Goal: Find specific page/section

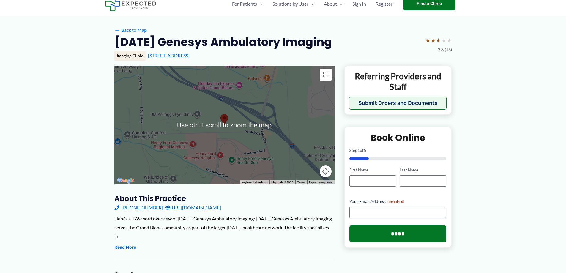
scroll to position [30, 0]
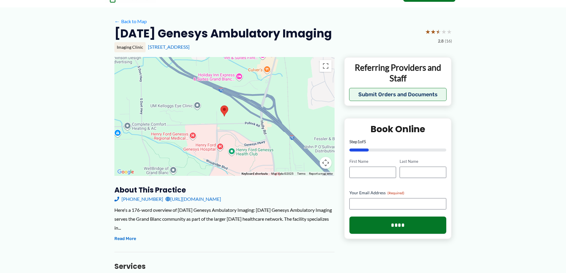
click at [327, 162] on button "Map camera controls" at bounding box center [326, 163] width 12 height 12
click at [327, 164] on button "Map camera controls" at bounding box center [326, 163] width 12 height 12
click at [314, 132] on button "Zoom in" at bounding box center [311, 133] width 12 height 12
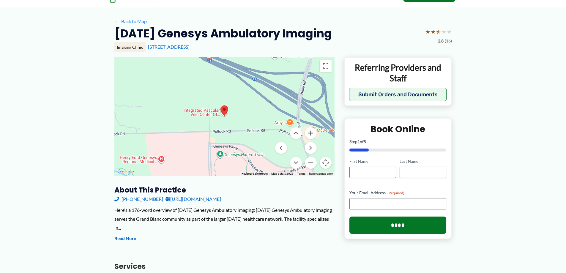
click at [314, 132] on button "Zoom in" at bounding box center [311, 133] width 12 height 12
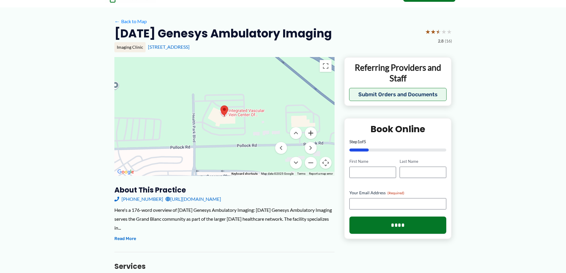
click at [314, 132] on button "Zoom in" at bounding box center [311, 133] width 12 height 12
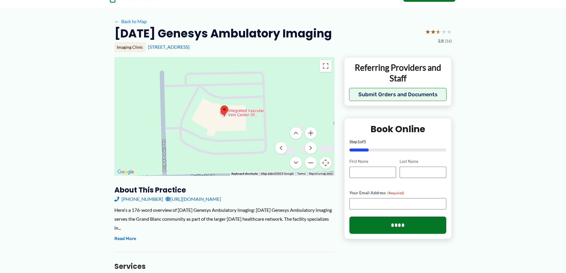
drag, startPoint x: 277, startPoint y: 157, endPoint x: 245, endPoint y: 139, distance: 36.2
click at [215, 153] on div "Use ctrl + scroll to zoom the map Keyboard shortcuts Map Data Map data ©2025 Go…" at bounding box center [224, 116] width 220 height 119
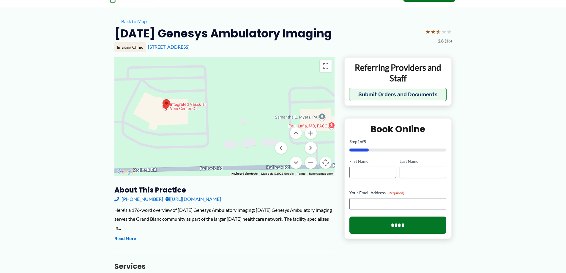
drag, startPoint x: 285, startPoint y: 114, endPoint x: 226, endPoint y: 108, distance: 59.5
click at [226, 108] on div at bounding box center [224, 116] width 220 height 119
click at [312, 132] on button "Zoom in" at bounding box center [311, 133] width 12 height 12
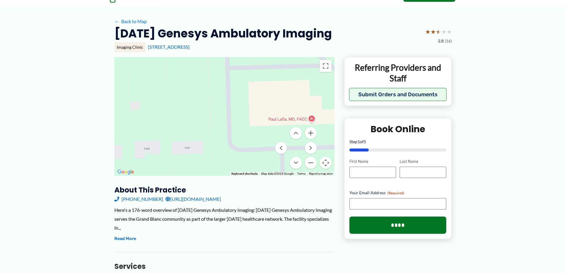
drag, startPoint x: 277, startPoint y: 116, endPoint x: 149, endPoint y: 96, distance: 130.0
click at [149, 96] on div at bounding box center [224, 116] width 220 height 119
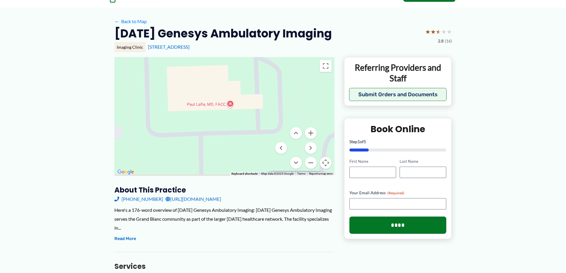
drag, startPoint x: 207, startPoint y: 109, endPoint x: 164, endPoint y: 102, distance: 44.0
click at [164, 102] on div at bounding box center [224, 116] width 220 height 119
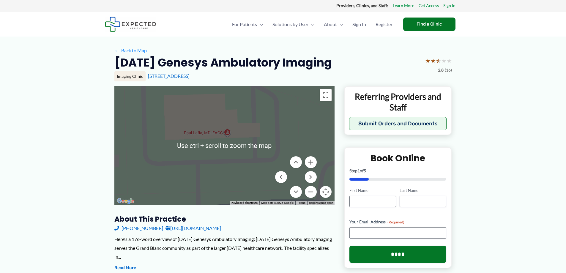
scroll to position [0, 0]
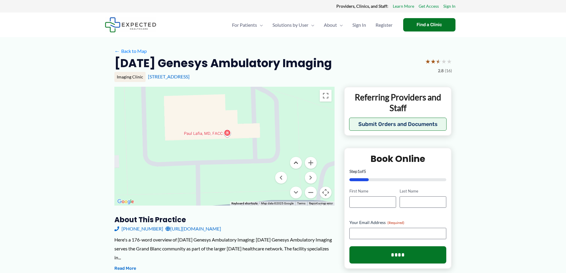
click at [295, 164] on button "Move up" at bounding box center [296, 163] width 12 height 12
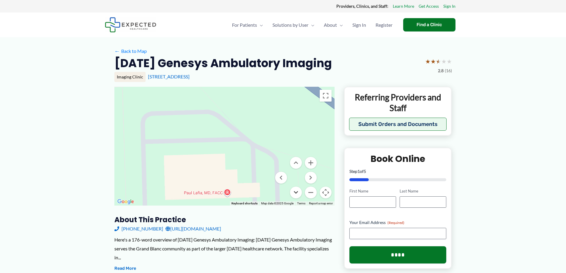
click at [294, 194] on button "Move down" at bounding box center [296, 193] width 12 height 12
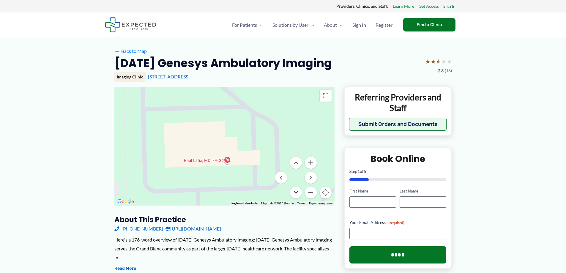
click at [294, 194] on button "Move down" at bounding box center [296, 193] width 12 height 12
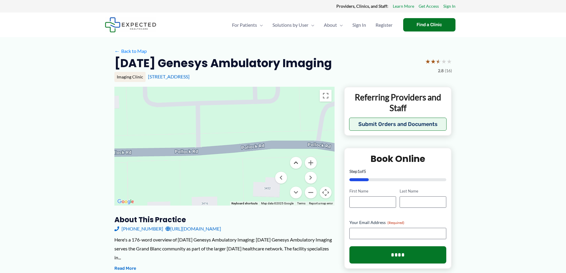
click at [297, 161] on button "Move up" at bounding box center [296, 163] width 12 height 12
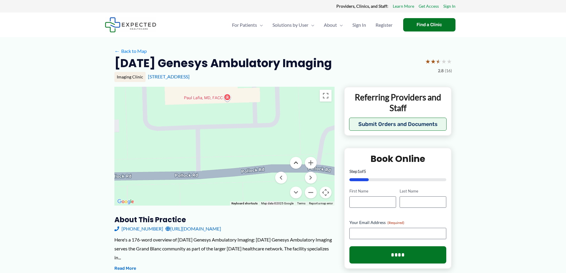
click at [297, 161] on button "Move up" at bounding box center [296, 163] width 12 height 12
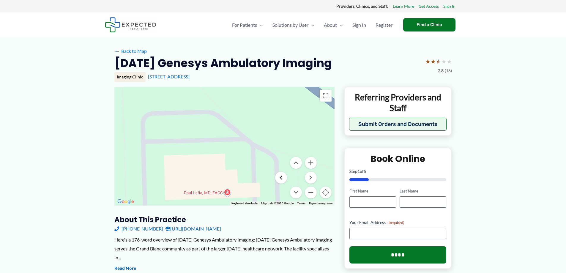
click at [281, 178] on button "Move left" at bounding box center [281, 178] width 12 height 12
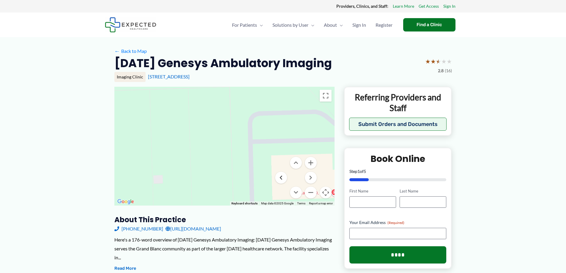
click at [281, 178] on button "Move left" at bounding box center [281, 178] width 12 height 12
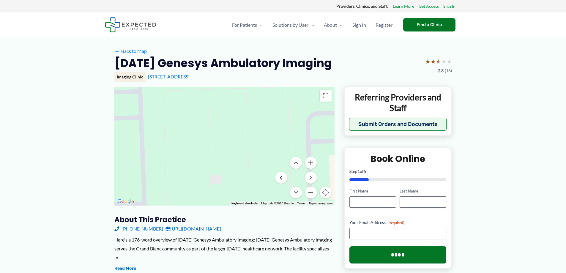
click at [281, 178] on button "Move left" at bounding box center [281, 178] width 12 height 12
